Goal: Complete application form

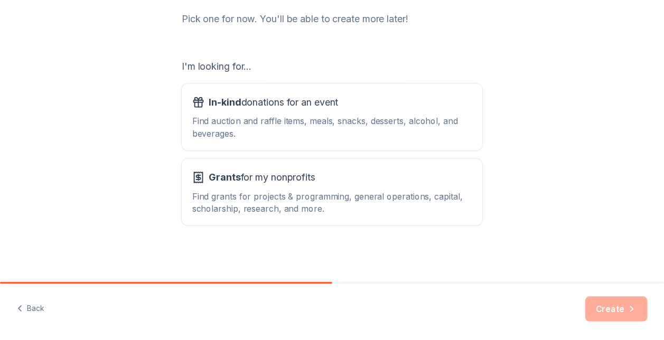
scroll to position [134, 0]
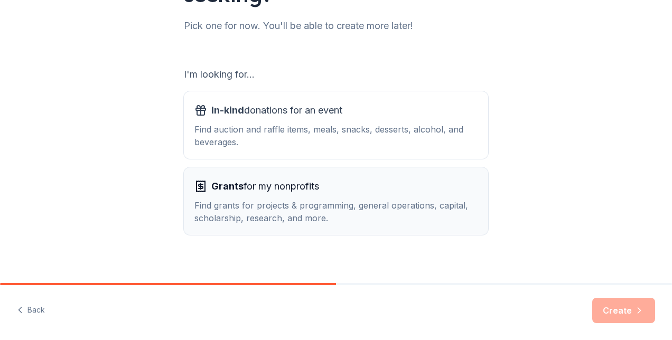
click at [444, 218] on div "Find grants for projects & programming, general operations, capital, scholarshi…" at bounding box center [335, 211] width 283 height 25
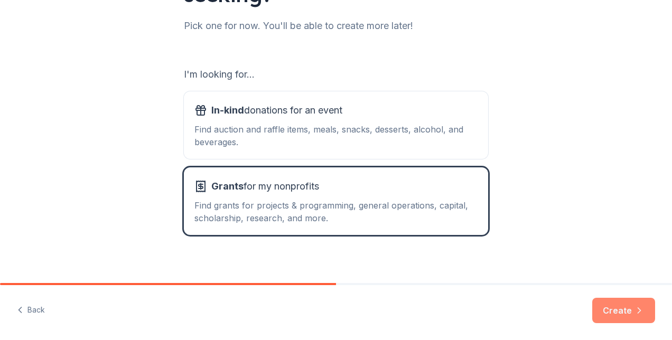
click at [626, 308] on button "Create" at bounding box center [623, 310] width 63 height 25
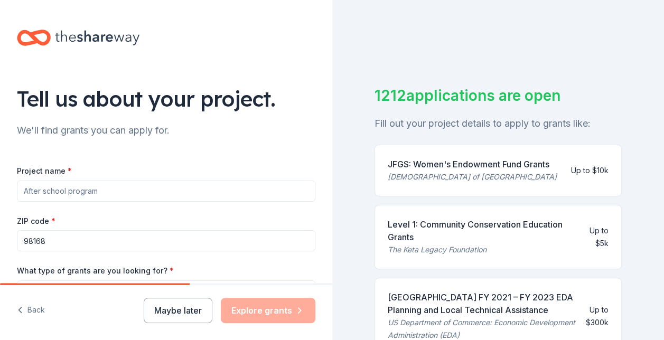
drag, startPoint x: 133, startPoint y: 193, endPoint x: 0, endPoint y: 196, distance: 133.1
click at [0, 196] on html "Tell us about your project. We'll find grants you can apply for. Project name *…" at bounding box center [332, 170] width 664 height 340
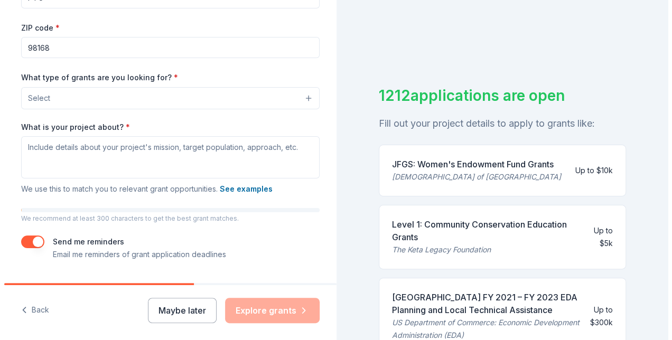
scroll to position [195, 0]
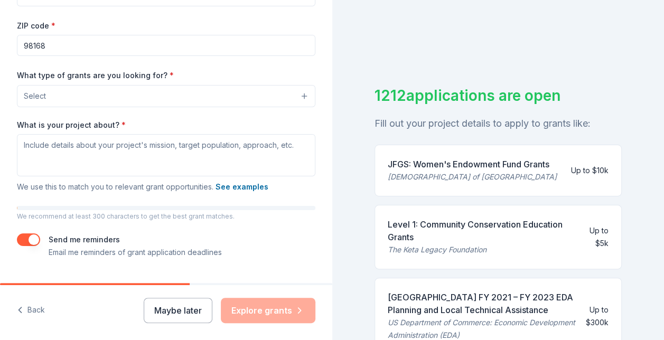
type input "PTO"
click at [224, 92] on button "Select" at bounding box center [168, 96] width 302 height 22
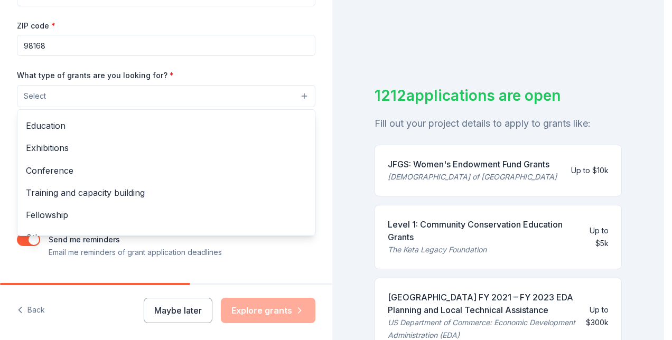
scroll to position [124, 0]
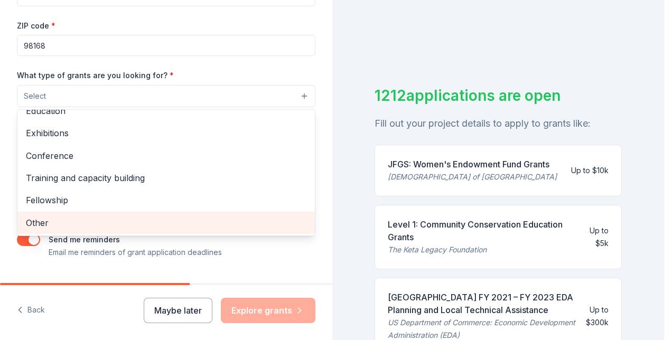
click at [251, 226] on span "Other" at bounding box center [166, 223] width 280 height 14
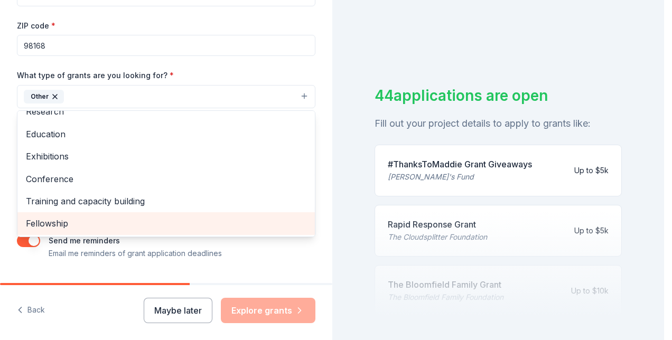
click at [251, 226] on span "Fellowship" at bounding box center [166, 224] width 280 height 14
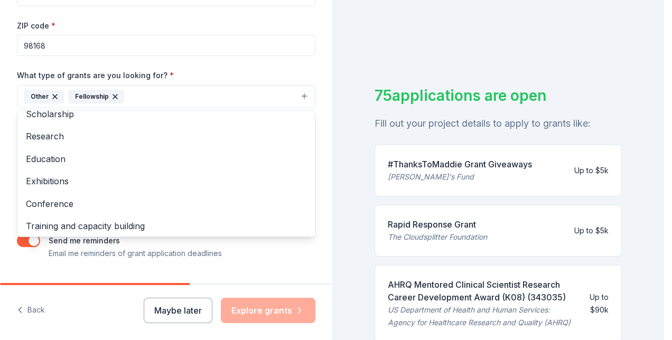
scroll to position [79, 0]
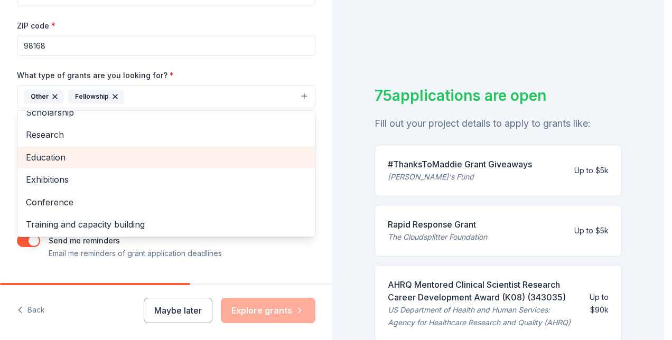
click at [179, 159] on span "Education" at bounding box center [166, 158] width 280 height 14
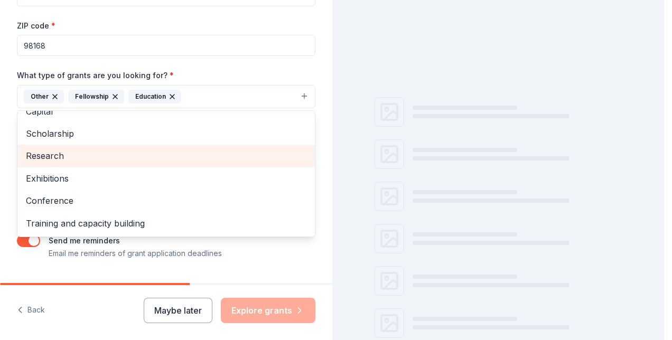
scroll to position [57, 0]
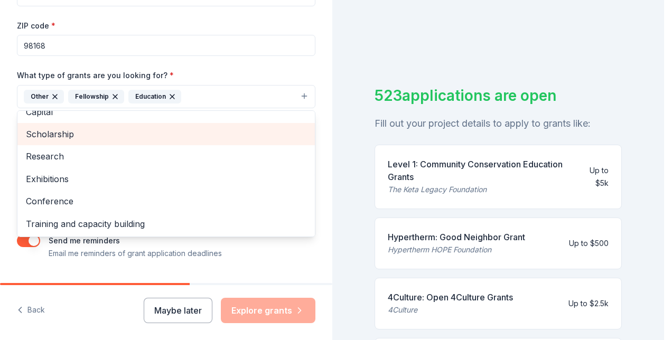
click at [184, 130] on span "Scholarship" at bounding box center [166, 134] width 280 height 14
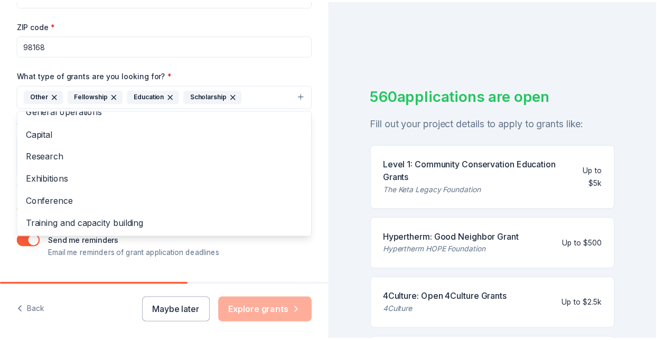
scroll to position [0, 0]
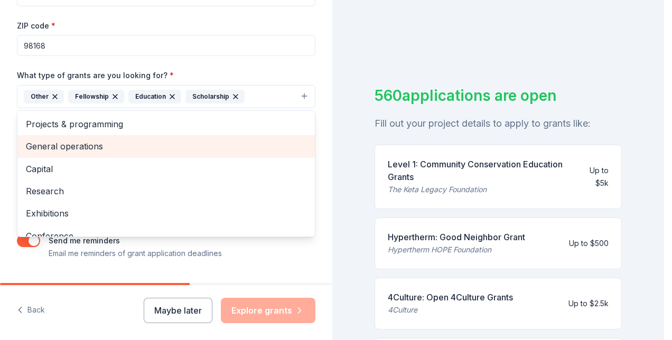
click at [224, 149] on span "General operations" at bounding box center [166, 146] width 280 height 14
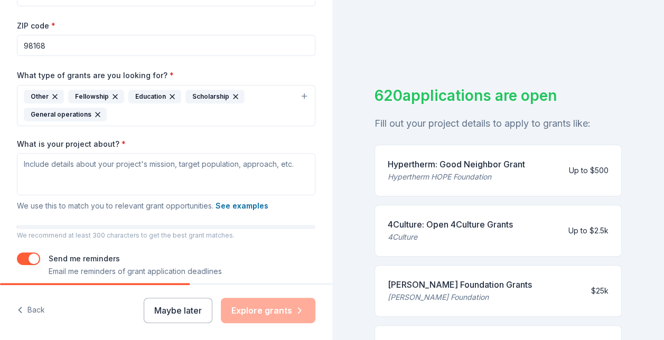
click at [113, 95] on icon "button" at bounding box center [115, 97] width 4 height 4
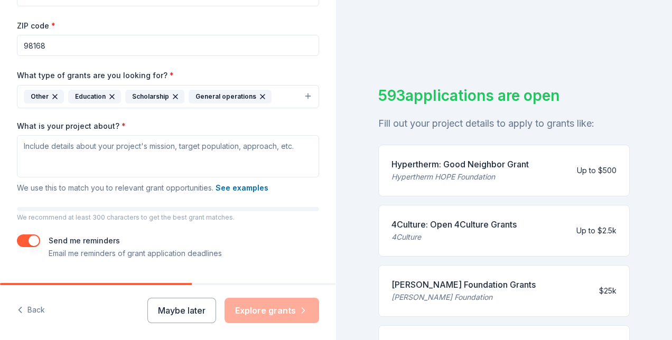
click at [112, 95] on icon "button" at bounding box center [112, 96] width 8 height 8
click at [119, 94] on icon "button" at bounding box center [118, 96] width 8 height 8
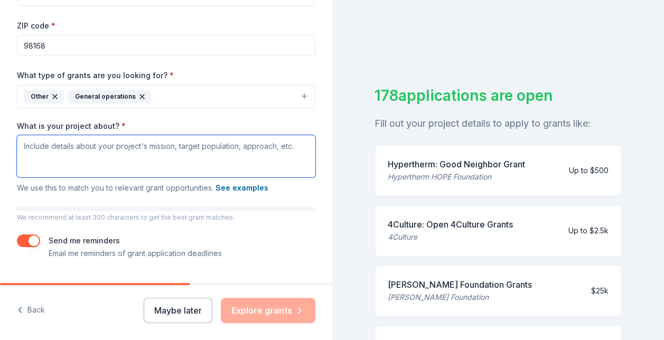
click at [125, 146] on textarea "What is your project about? *" at bounding box center [166, 156] width 298 height 42
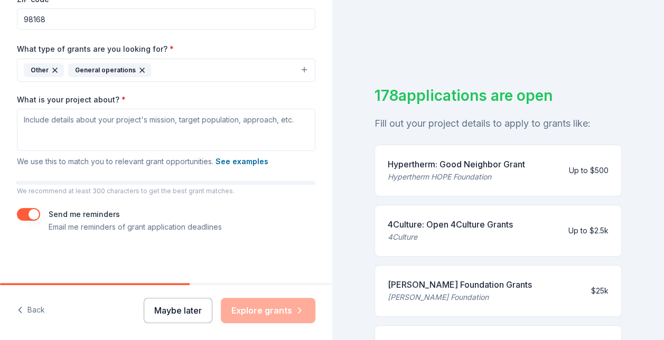
click at [183, 312] on button "Maybe later" at bounding box center [178, 310] width 69 height 25
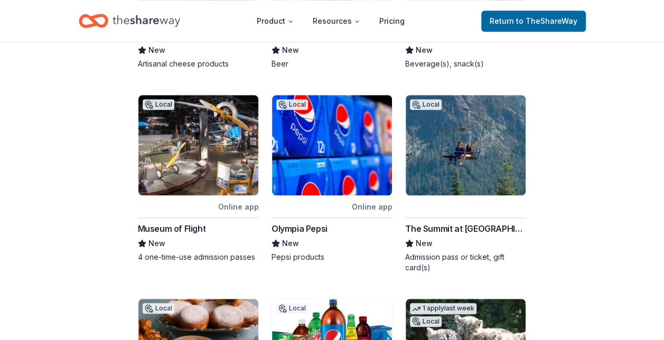
scroll to position [331, 0]
click at [190, 227] on div "Museum of Flight" at bounding box center [172, 228] width 68 height 13
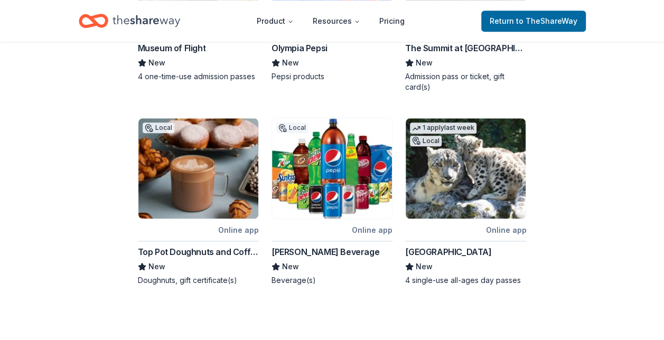
scroll to position [516, 0]
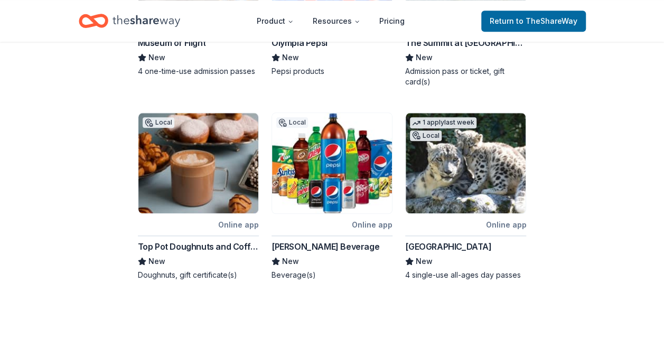
click at [212, 173] on img at bounding box center [198, 163] width 120 height 100
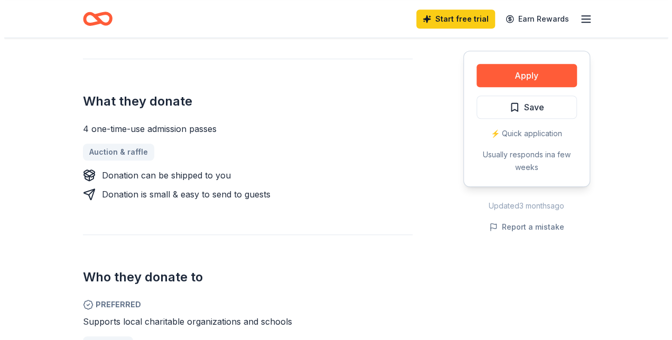
scroll to position [390, 0]
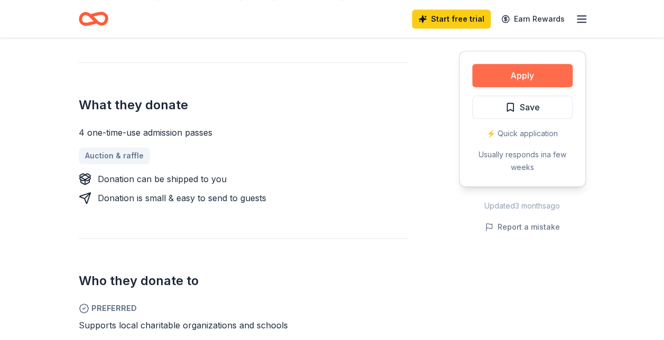
click at [533, 78] on button "Apply" at bounding box center [522, 75] width 100 height 23
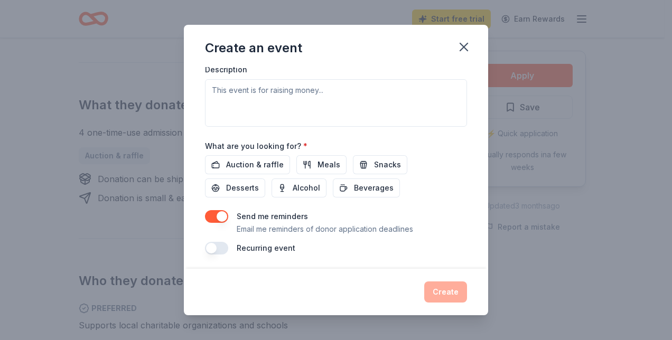
scroll to position [0, 0]
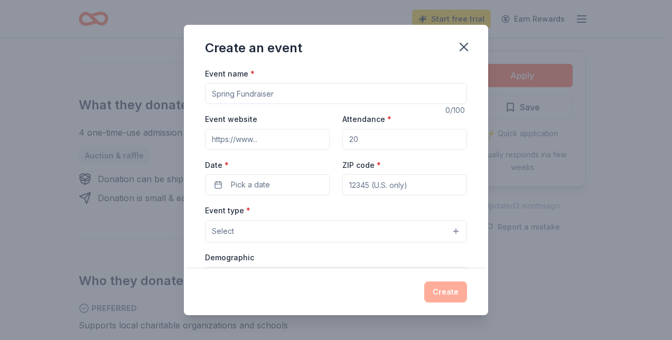
click at [383, 94] on input "Event name *" at bounding box center [336, 93] width 262 height 21
type input "B"
type input "CV PTO Bingo Night"
click at [366, 142] on input "Attendance *" at bounding box center [404, 139] width 125 height 21
type input "100"
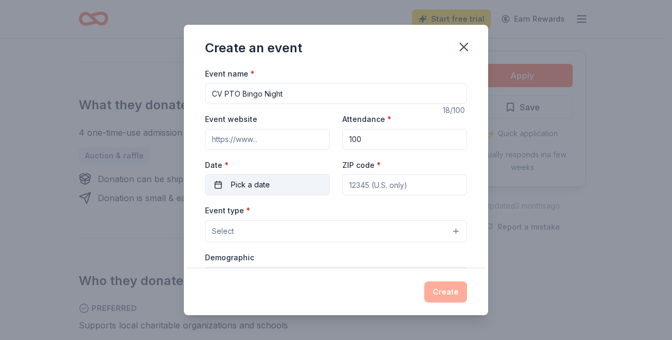
click at [270, 186] on button "Pick a date" at bounding box center [267, 184] width 125 height 21
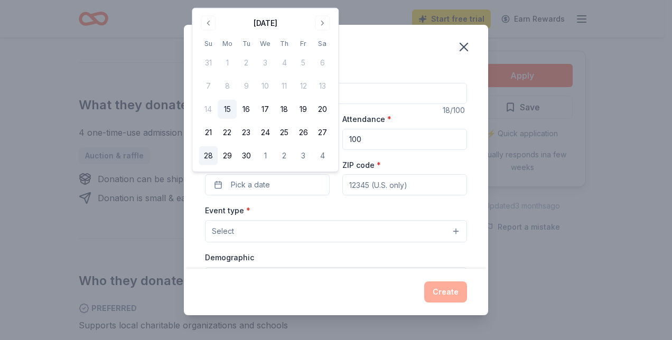
click at [210, 153] on button "28" at bounding box center [208, 155] width 19 height 19
click at [417, 125] on div "Attendance * 100" at bounding box center [404, 130] width 125 height 37
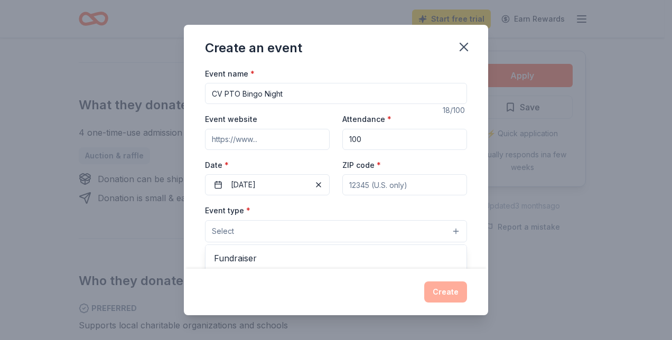
click at [414, 229] on button "Select" at bounding box center [336, 231] width 262 height 22
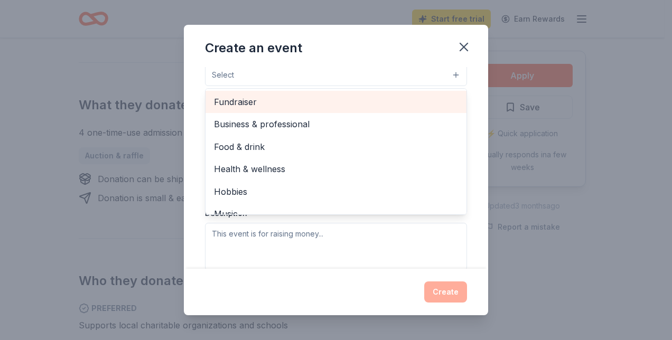
click at [362, 95] on span "Fundraiser" at bounding box center [336, 102] width 244 height 14
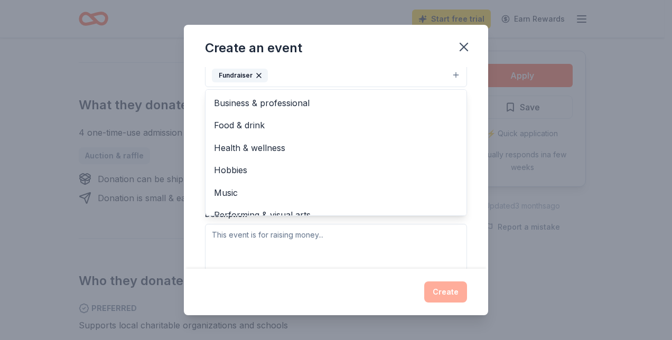
scroll to position [13, 0]
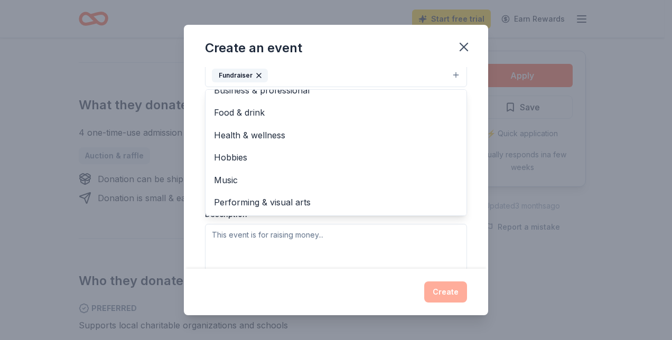
click at [472, 130] on div "Event name * CV PTO Bingo Night 18 /100 Event website Attendance * 100 Date * 0…" at bounding box center [336, 168] width 304 height 202
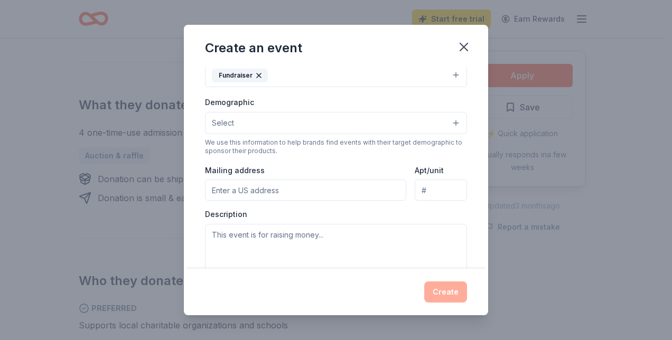
scroll to position [153, 0]
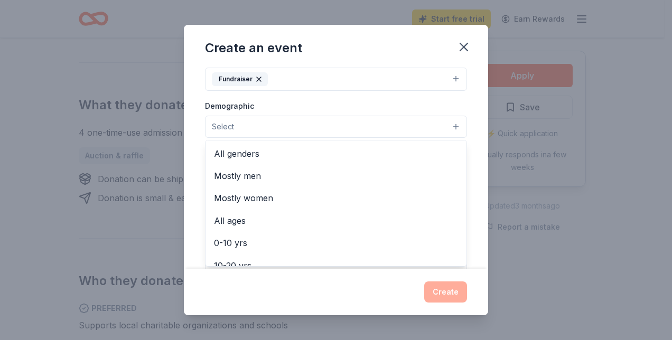
click at [434, 122] on button "Select" at bounding box center [336, 127] width 262 height 22
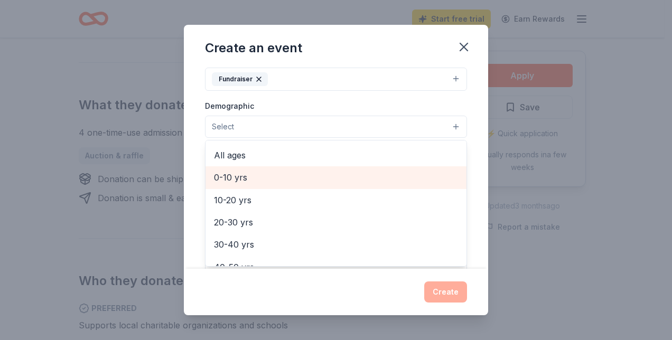
click at [331, 176] on span "0-10 yrs" at bounding box center [336, 178] width 244 height 14
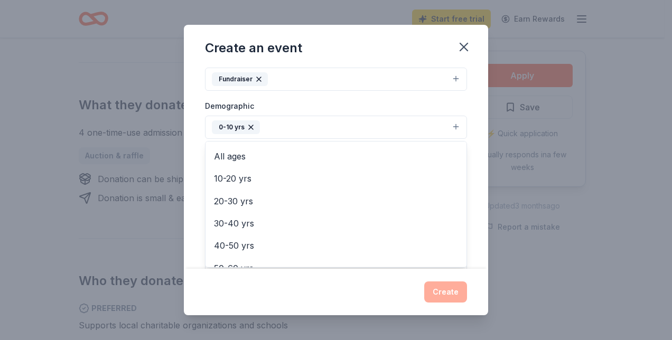
click at [464, 143] on div "Event name * CV PTO Bingo Night 18 /100 Event website Attendance * 100 Date * 0…" at bounding box center [336, 168] width 304 height 202
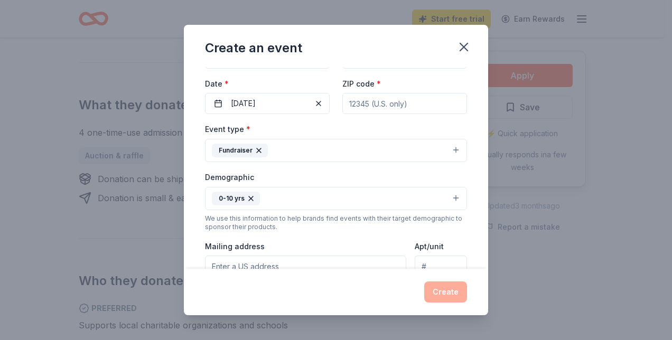
scroll to position [0, 0]
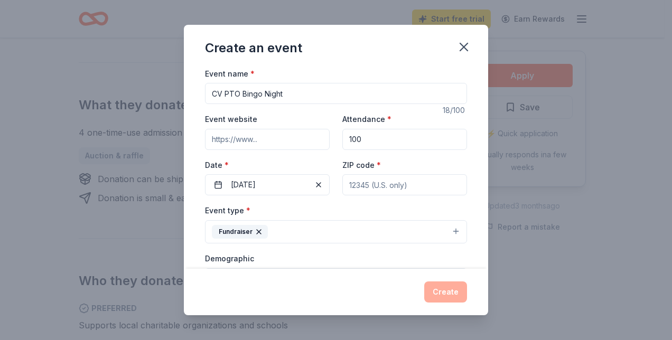
click at [420, 180] on input "ZIP code *" at bounding box center [404, 184] width 125 height 21
type input "98168"
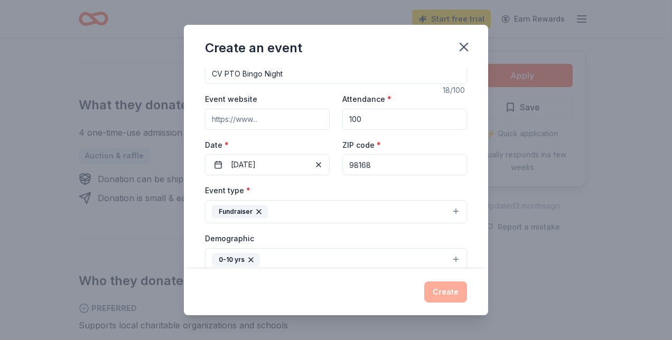
scroll to position [177, 0]
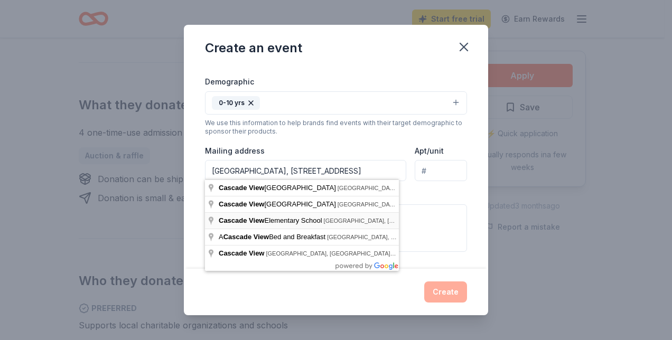
type input "13601 32nd Avenue South, Tukwila, WA, 98168"
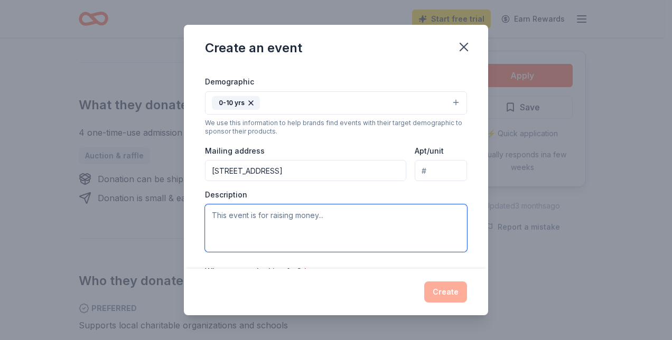
click at [283, 218] on textarea at bounding box center [336, 228] width 262 height 48
paste textarea "We’re raising funds to support family-focused PTO events that bring our school …"
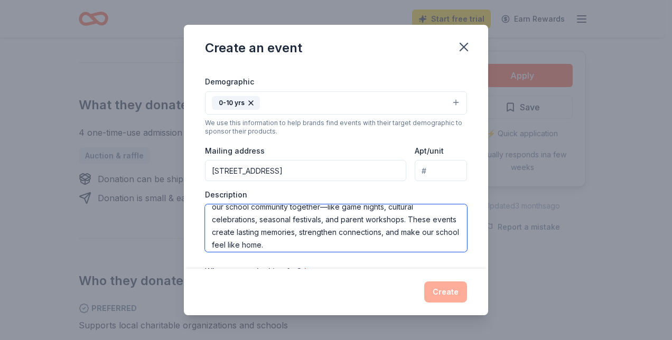
scroll to position [25, 0]
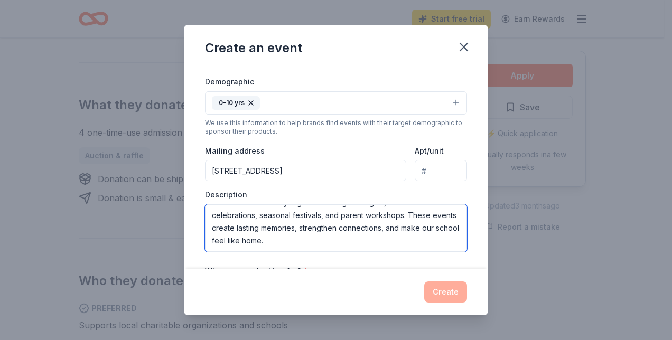
drag, startPoint x: 408, startPoint y: 212, endPoint x: 325, endPoint y: 210, distance: 82.4
click at [325, 210] on textarea "We’re raising funds to support family-focused PTO events that bring our school …" at bounding box center [336, 228] width 262 height 48
click at [259, 210] on textarea "We’re raising funds to support family-focused PTO events that bring our school …" at bounding box center [336, 228] width 262 height 48
click at [427, 241] on textarea "We’re raising funds to support family-focused PTO events that bring our school …" at bounding box center [336, 228] width 262 height 48
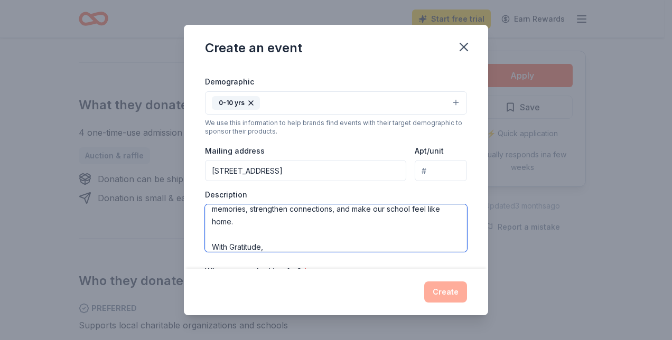
scroll to position [57, 0]
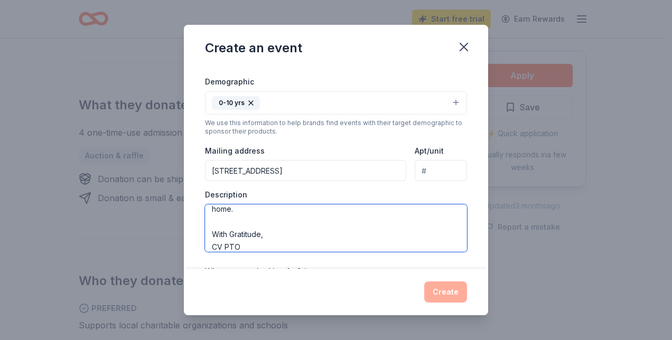
type textarea "We’re raising funds to support family-focused PTO events that bring our school …"
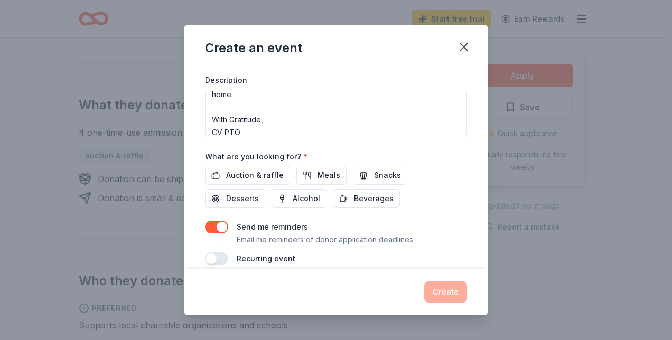
scroll to position [302, 0]
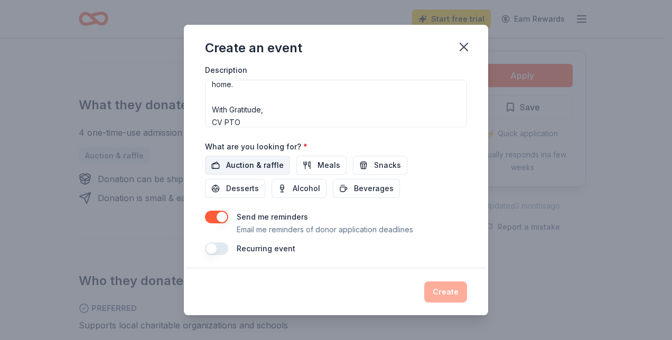
click at [259, 159] on span "Auction & raffle" at bounding box center [255, 165] width 58 height 13
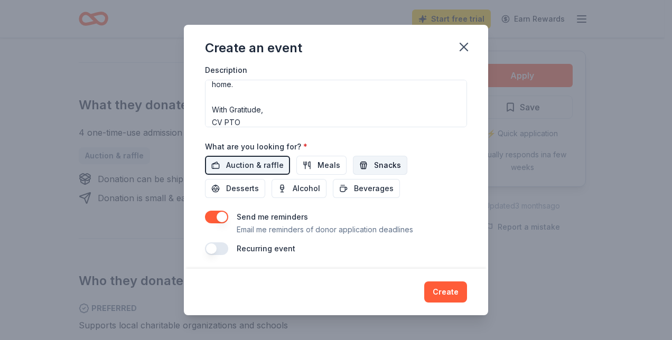
click at [380, 164] on span "Snacks" at bounding box center [387, 165] width 27 height 13
click at [378, 190] on span "Beverages" at bounding box center [374, 188] width 40 height 13
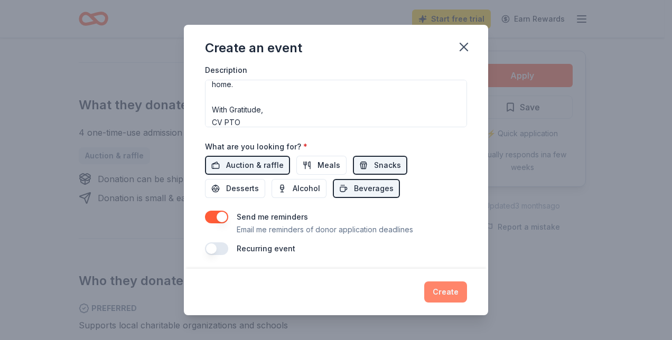
click at [459, 291] on button "Create" at bounding box center [445, 291] width 43 height 21
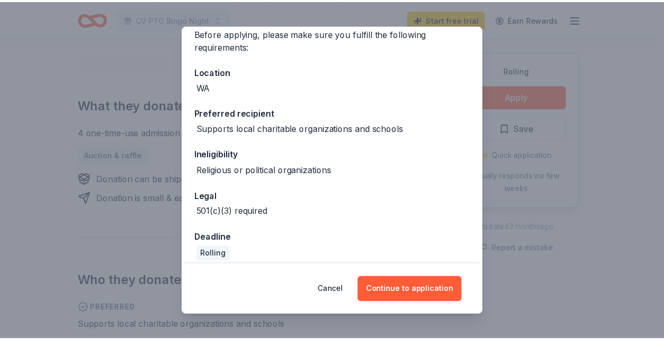
scroll to position [96, 0]
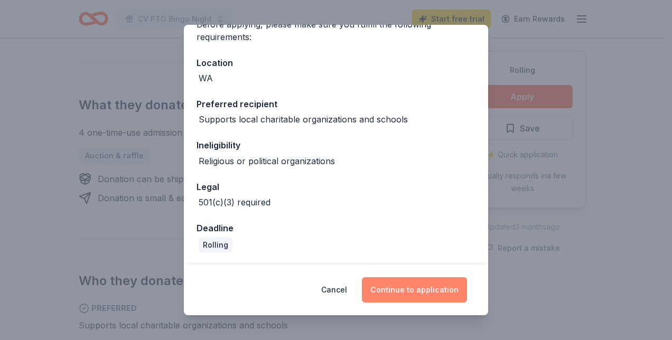
click at [414, 298] on button "Continue to application" at bounding box center [414, 289] width 105 height 25
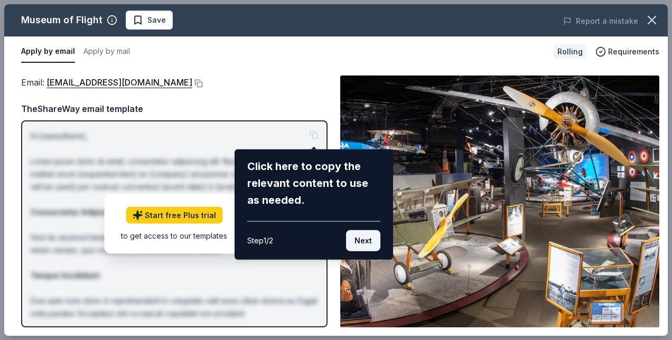
click at [370, 238] on button "Next" at bounding box center [363, 240] width 34 height 21
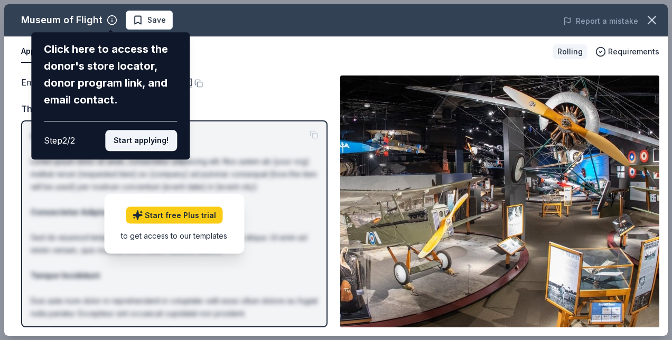
click at [136, 147] on button "Start applying!" at bounding box center [141, 140] width 72 height 21
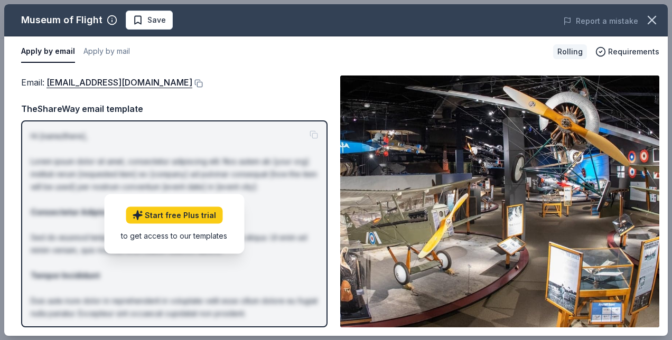
drag, startPoint x: 669, startPoint y: 44, endPoint x: 673, endPoint y: 157, distance: 113.1
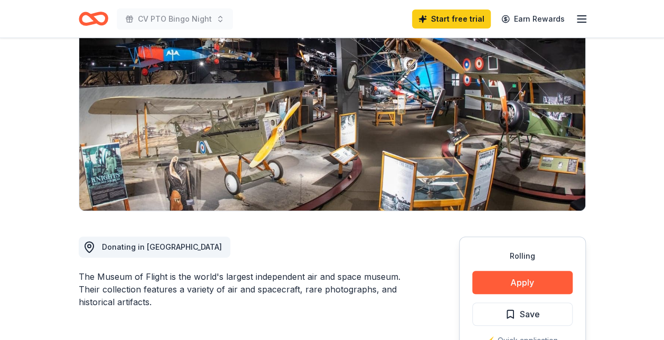
scroll to position [100, 0]
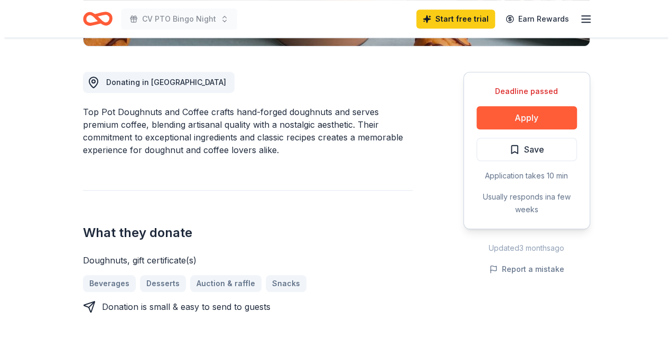
scroll to position [267, 0]
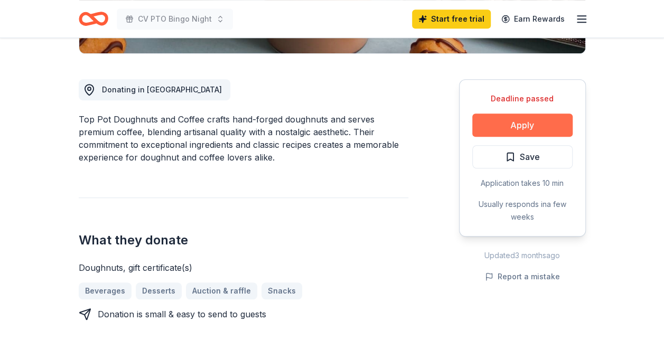
click at [552, 124] on button "Apply" at bounding box center [522, 125] width 100 height 23
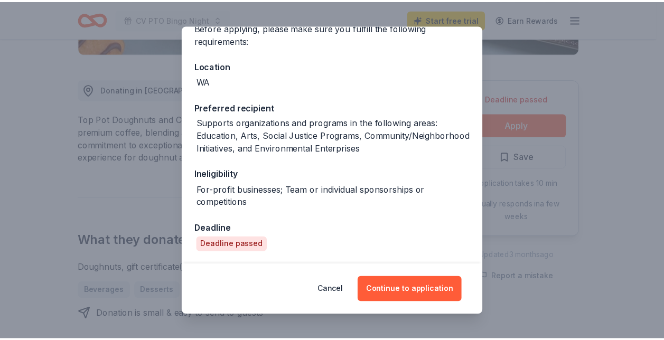
scroll to position [105, 0]
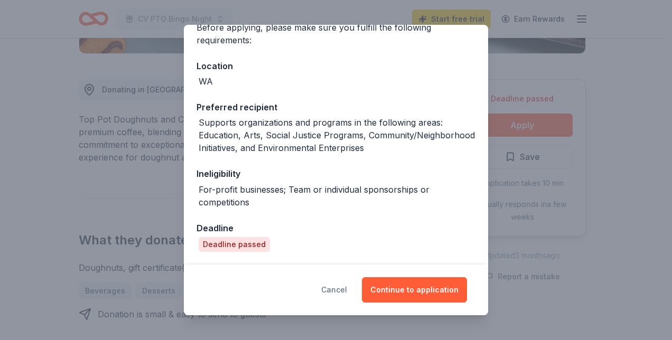
click at [337, 292] on button "Cancel" at bounding box center [334, 289] width 26 height 25
